Goal: Task Accomplishment & Management: Use online tool/utility

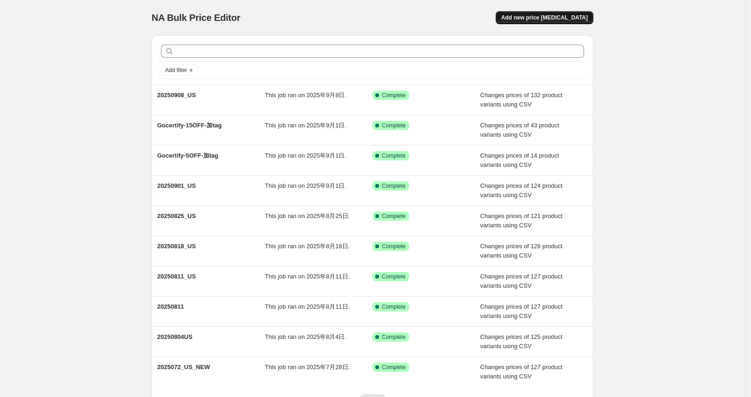
click at [563, 21] on span "Add new price [MEDICAL_DATA]" at bounding box center [545, 17] width 87 height 7
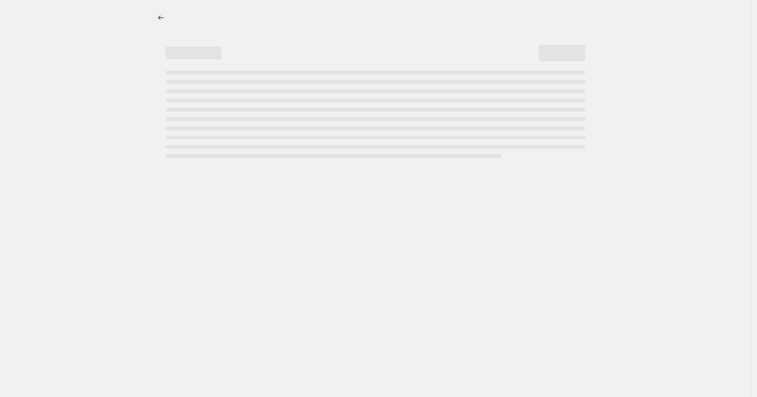
select select "percentage"
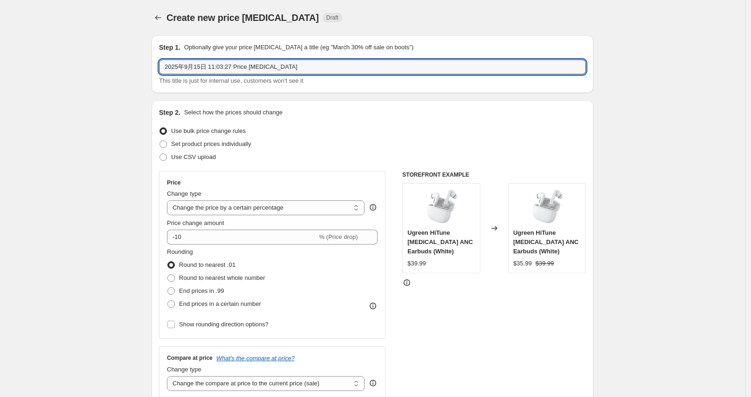
drag, startPoint x: 305, startPoint y: 65, endPoint x: 146, endPoint y: 67, distance: 158.7
type input "20250915_US"
click at [193, 158] on span "Use CSV upload" at bounding box center [193, 157] width 45 height 7
click at [160, 154] on input "Use CSV upload" at bounding box center [160, 154] width 0 height 0
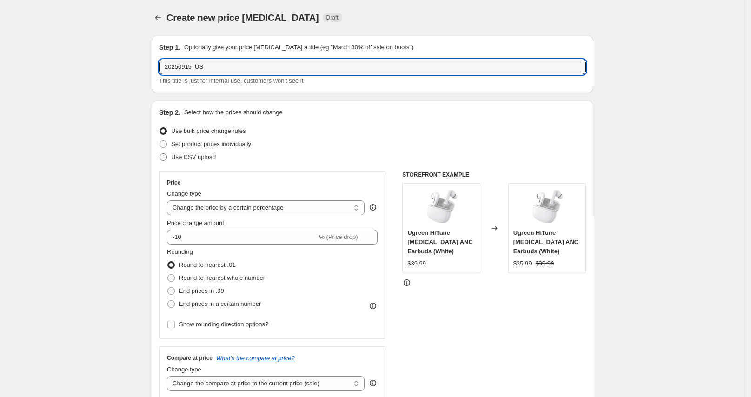
radio input "true"
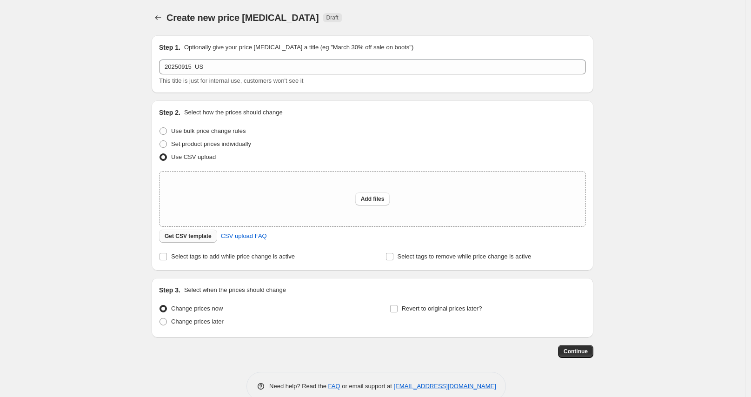
click at [189, 235] on span "Get CSV template" at bounding box center [188, 236] width 47 height 7
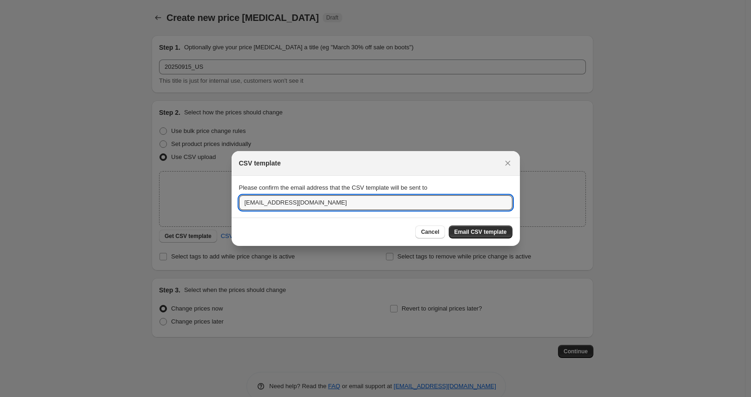
drag, startPoint x: 261, startPoint y: 205, endPoint x: 207, endPoint y: 205, distance: 54.4
type input "oujunhong@ugreen.com"
click at [470, 230] on span "Email CSV template" at bounding box center [481, 231] width 53 height 7
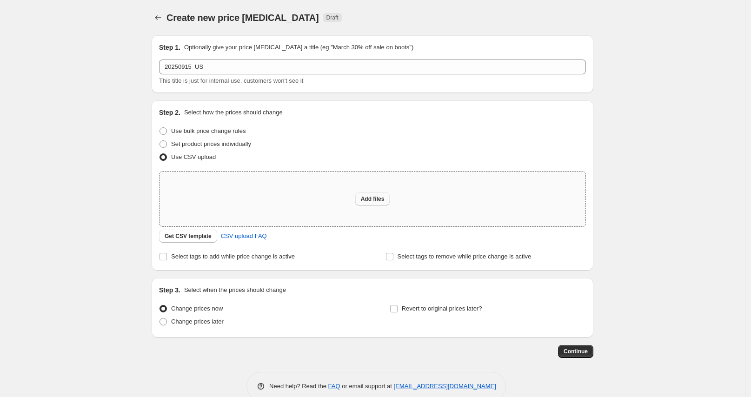
click at [375, 194] on button "Add files" at bounding box center [372, 199] width 35 height 13
type input "C:\fakepath\20250915_US.csv"
